Goal: Information Seeking & Learning: Understand process/instructions

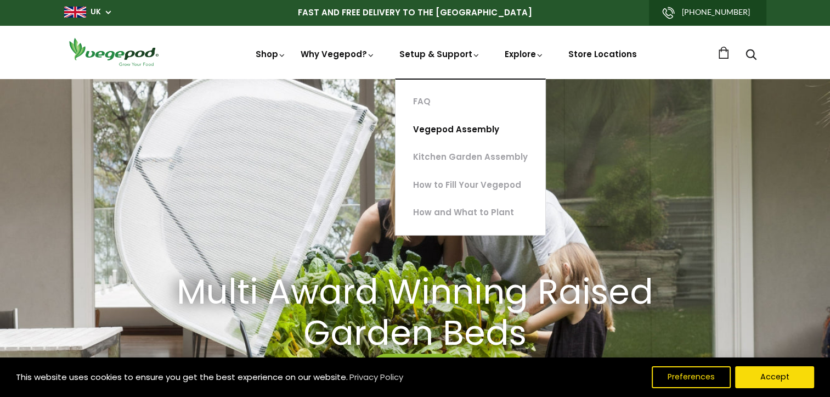
scroll to position [0, 198]
click at [454, 130] on link "Vegepod Assembly" at bounding box center [470, 130] width 150 height 28
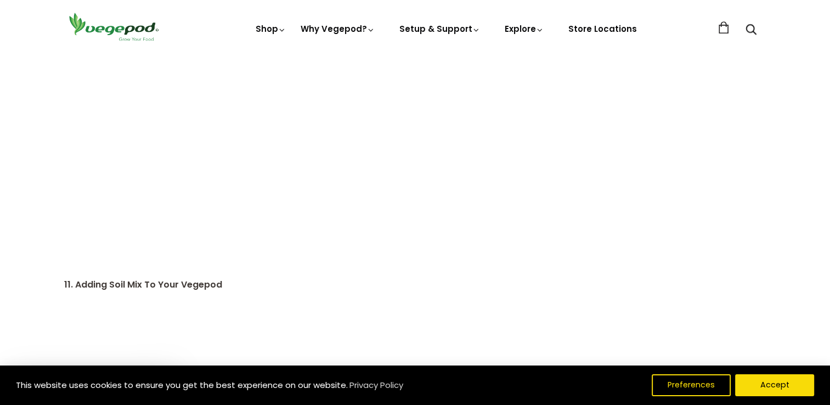
scroll to position [1152, 0]
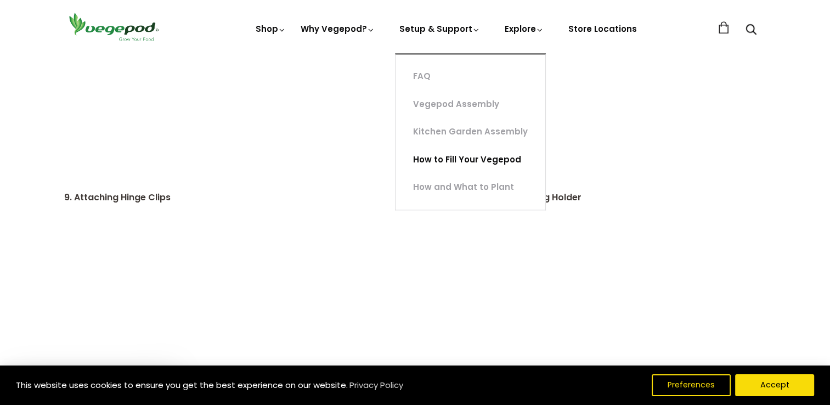
click at [460, 157] on link "How to Fill Your Vegepod" at bounding box center [470, 160] width 150 height 28
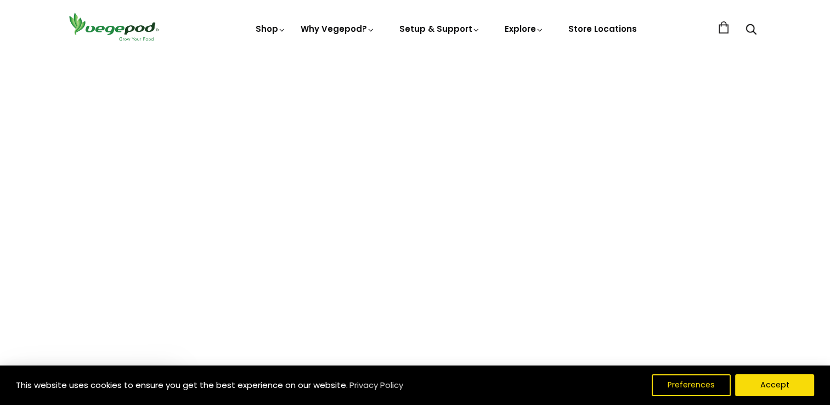
scroll to position [110, 0]
click at [778, 380] on button "Accept" at bounding box center [775, 384] width 84 height 23
